Goal: Navigation & Orientation: Find specific page/section

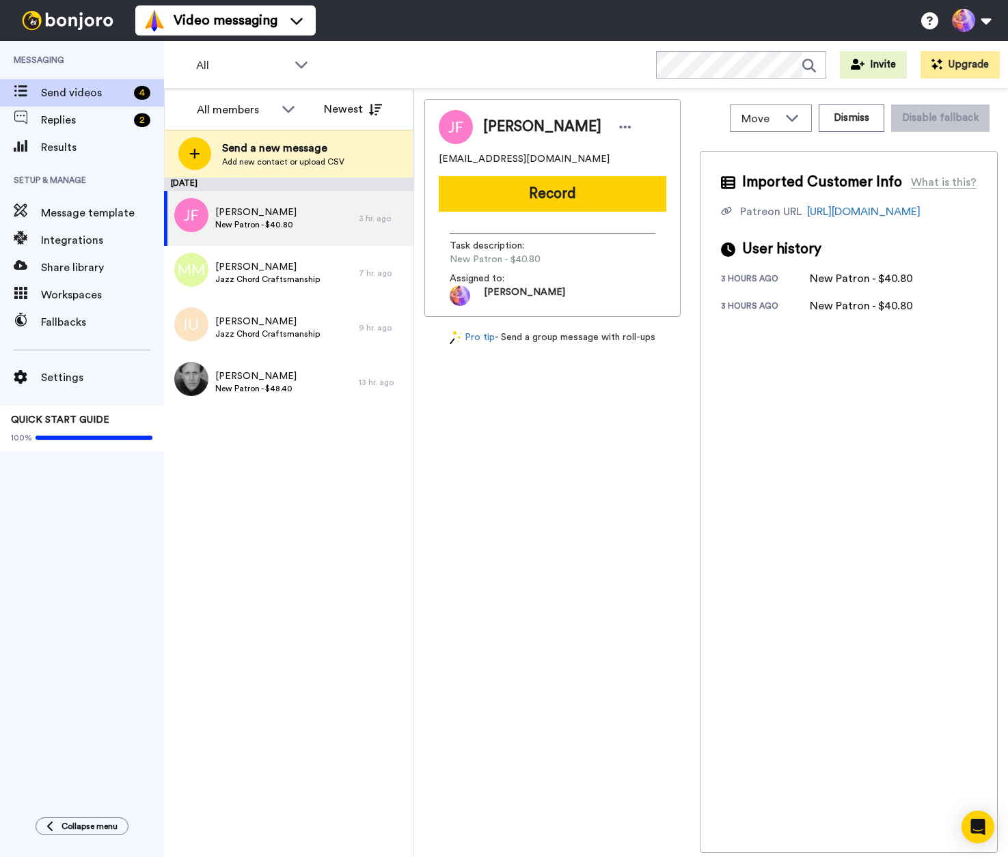
click at [232, 656] on div "September 13 Josh Freeman New Patron - $40.80 3 hr. ago Michael Muench Jazz Cho…" at bounding box center [288, 518] width 249 height 680
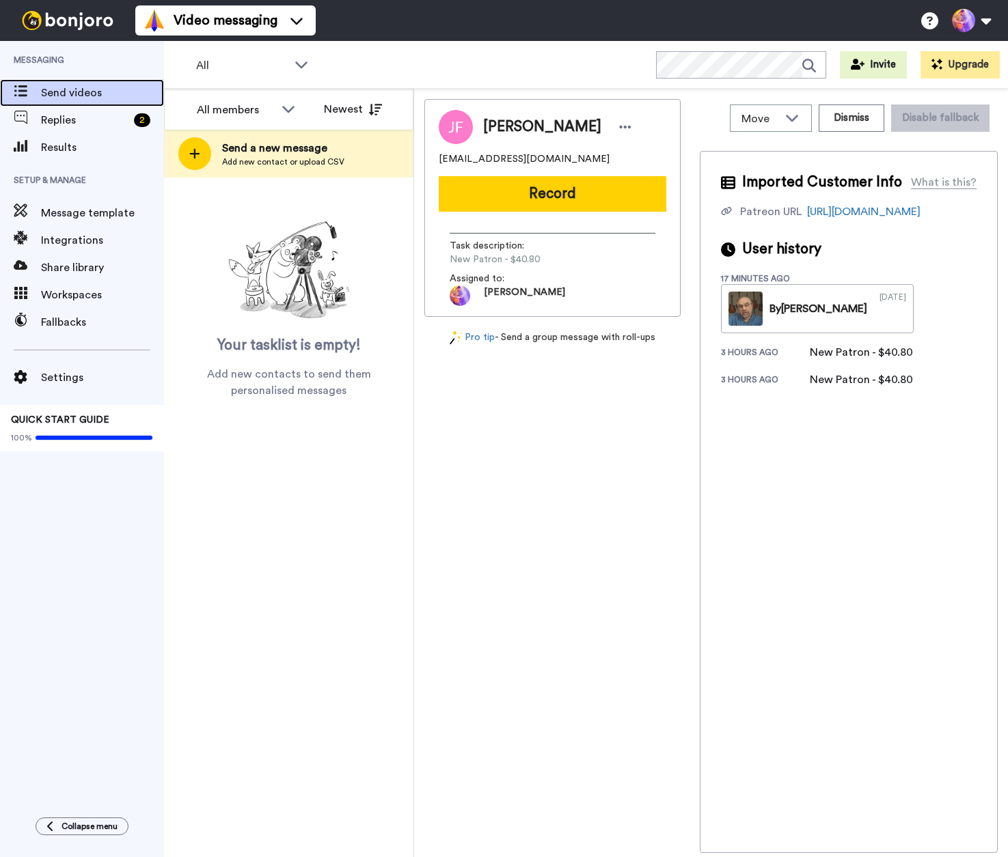
click at [57, 88] on span "Send videos" at bounding box center [102, 93] width 123 height 16
